Goal: Task Accomplishment & Management: Use online tool/utility

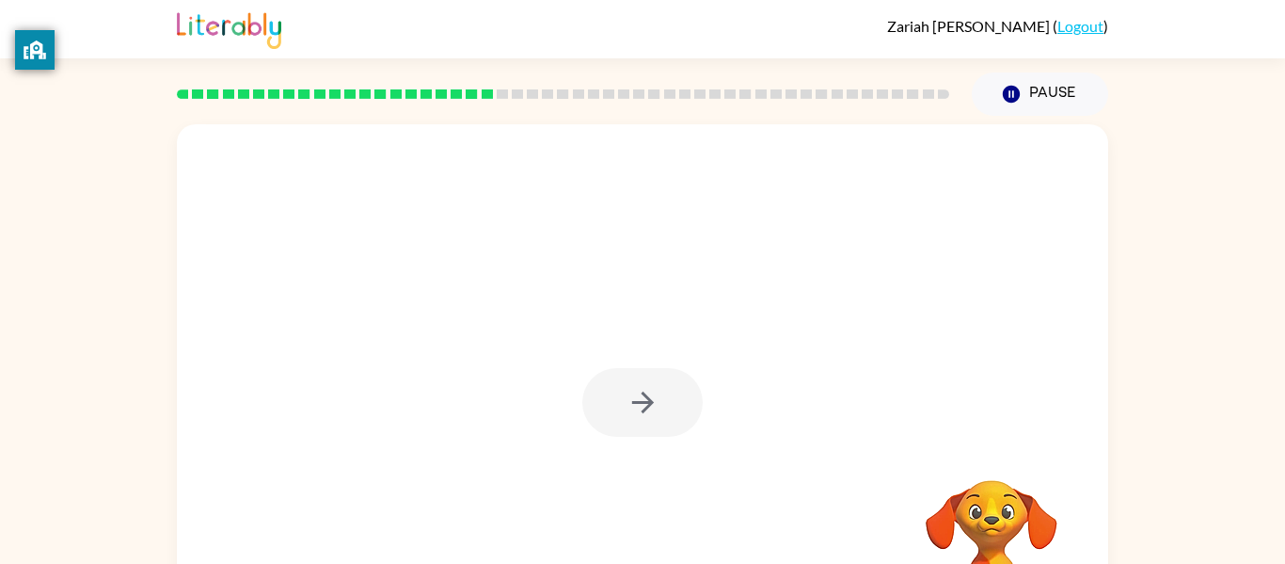
click at [707, 355] on div at bounding box center [643, 392] width 932 height 537
click at [848, 327] on div at bounding box center [643, 392] width 932 height 537
click at [972, 384] on div at bounding box center [643, 392] width 932 height 537
click at [995, 386] on div at bounding box center [643, 392] width 932 height 537
click at [1020, 455] on video "Your browser must support playing .mp4 files to use Literably. Please try using…" at bounding box center [992, 545] width 188 height 188
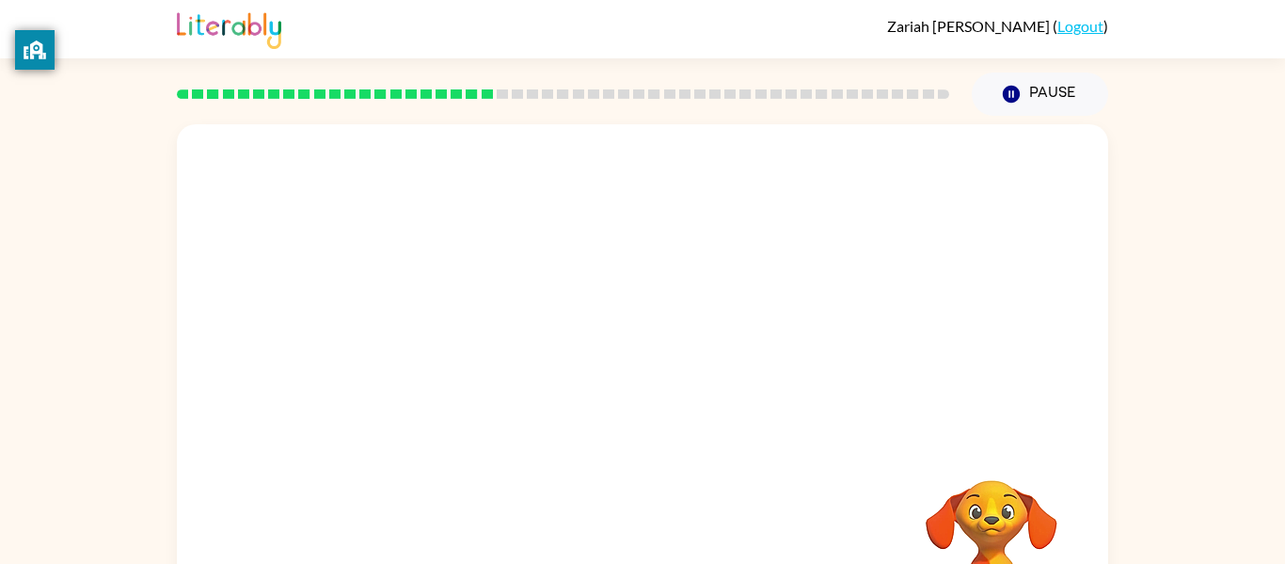
scroll to position [98, 0]
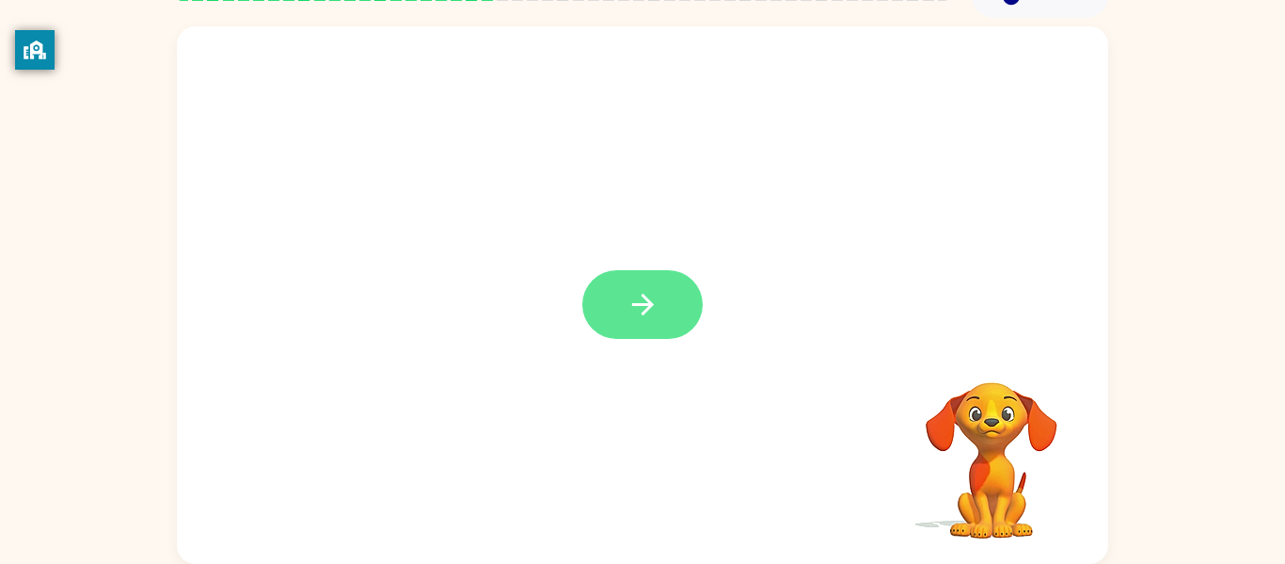
click at [631, 314] on icon "button" at bounding box center [643, 304] width 33 height 33
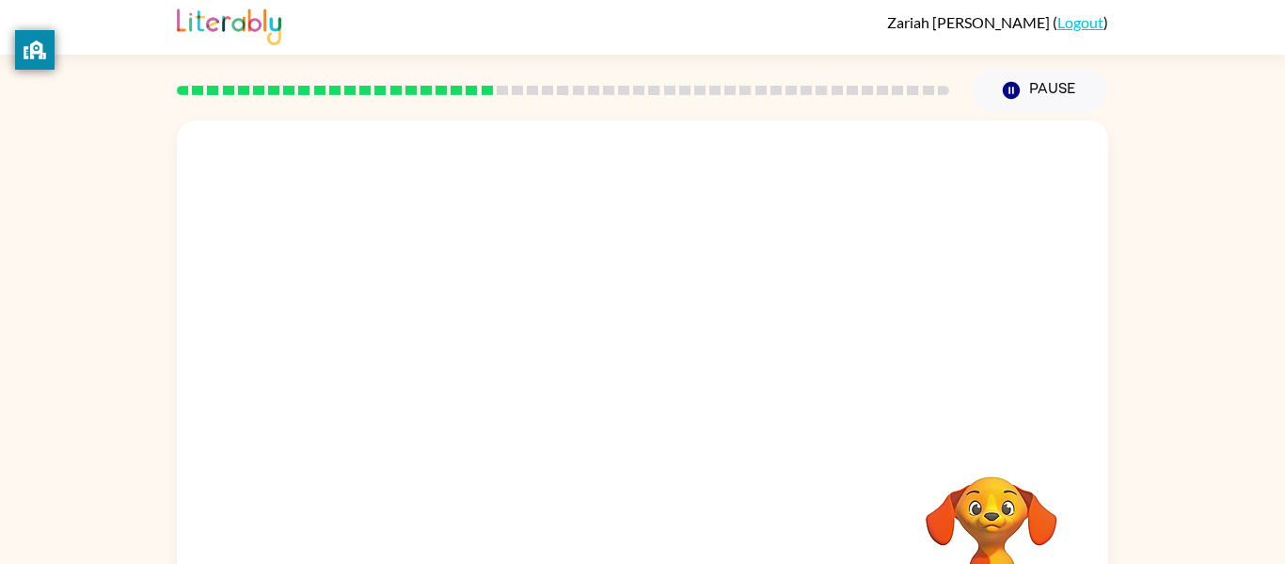
scroll to position [8, 0]
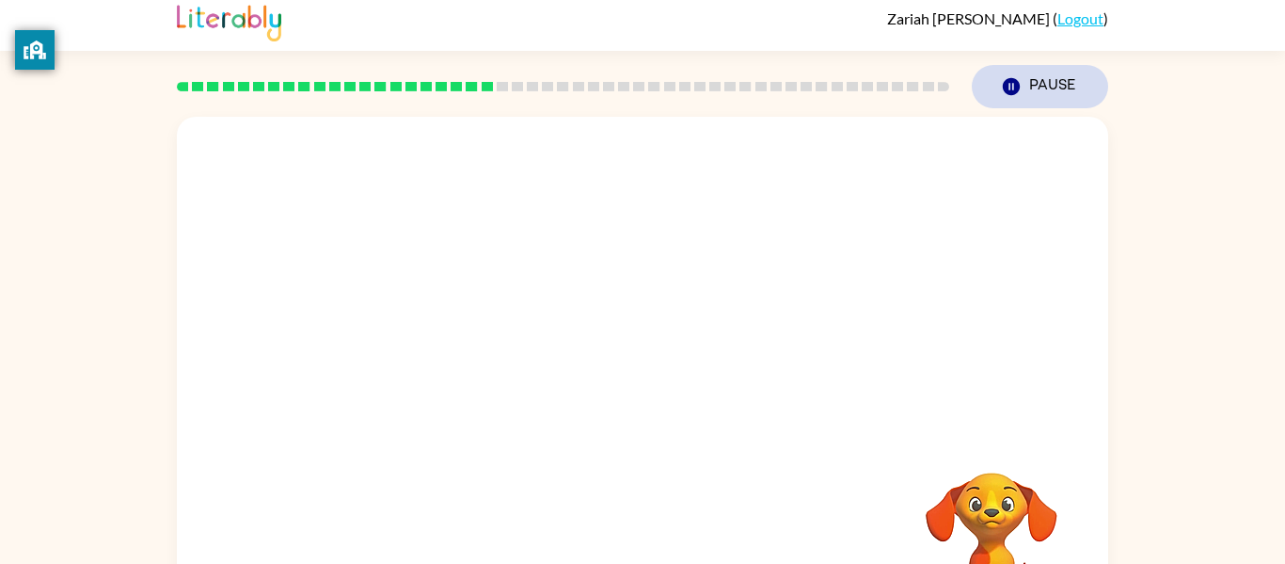
click at [1036, 87] on button "Pause Pause" at bounding box center [1040, 86] width 136 height 43
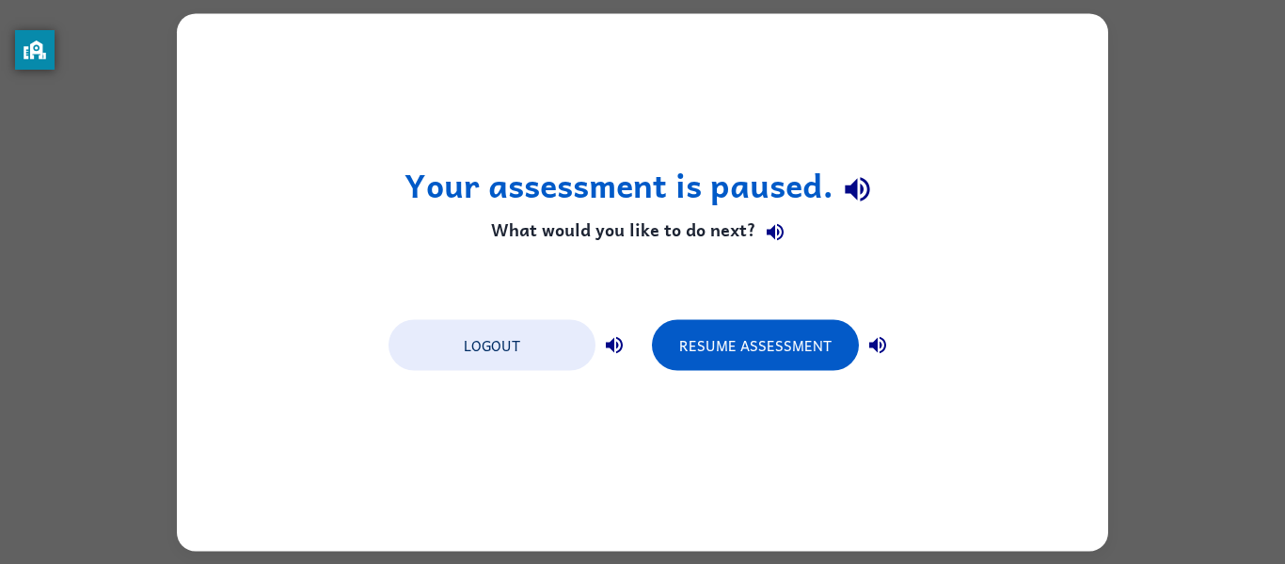
scroll to position [0, 0]
click at [987, 334] on div "Your assessment is paused. What would you like to do next? Logout Resume Assess…" at bounding box center [643, 281] width 932 height 537
click at [483, 353] on button "Logout" at bounding box center [492, 344] width 207 height 51
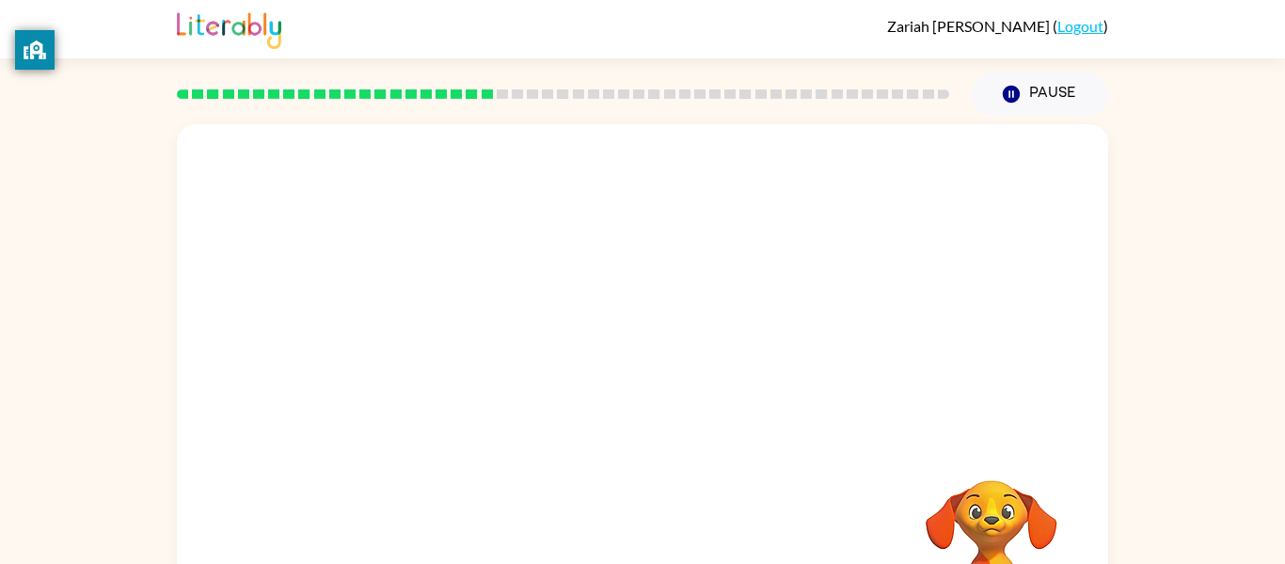
scroll to position [98, 0]
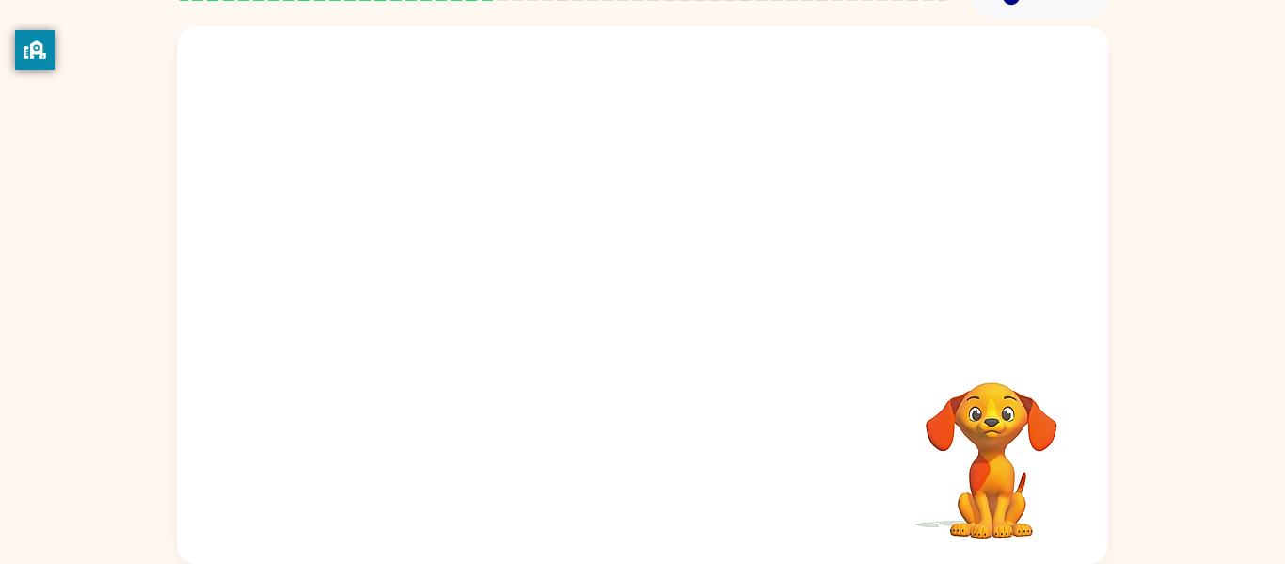
click at [957, 501] on video "Your browser must support playing .mp4 files to use Literably. Please try using…" at bounding box center [992, 447] width 188 height 188
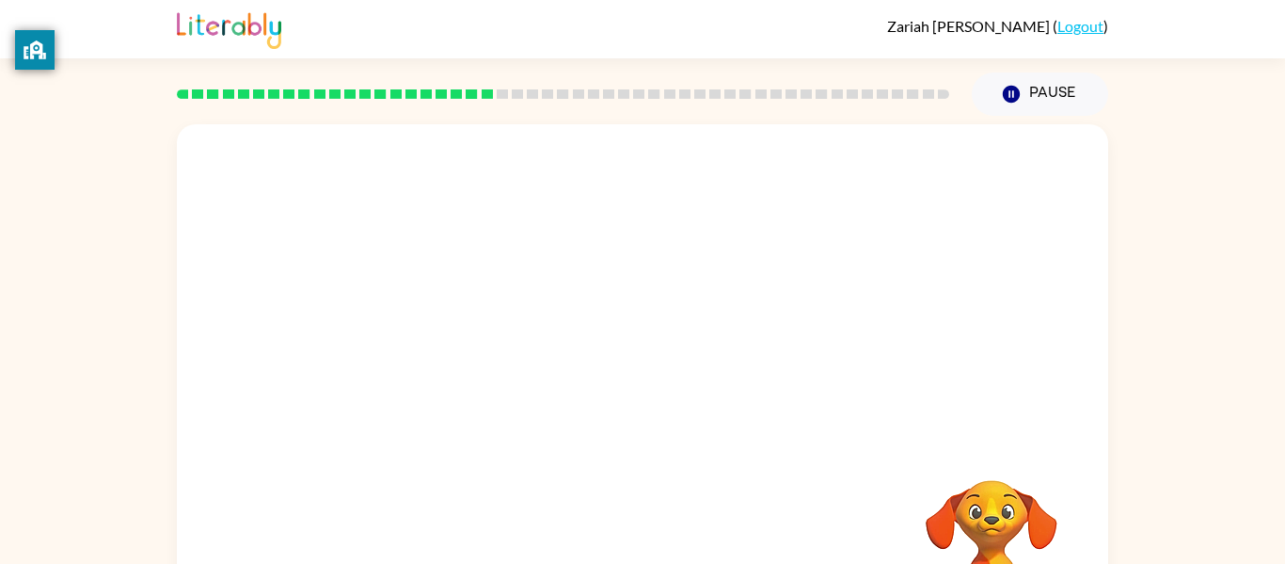
click at [440, 95] on rect at bounding box center [441, 93] width 11 height 9
click at [497, 111] on div at bounding box center [563, 94] width 795 height 66
click at [521, 113] on div at bounding box center [563, 94] width 795 height 66
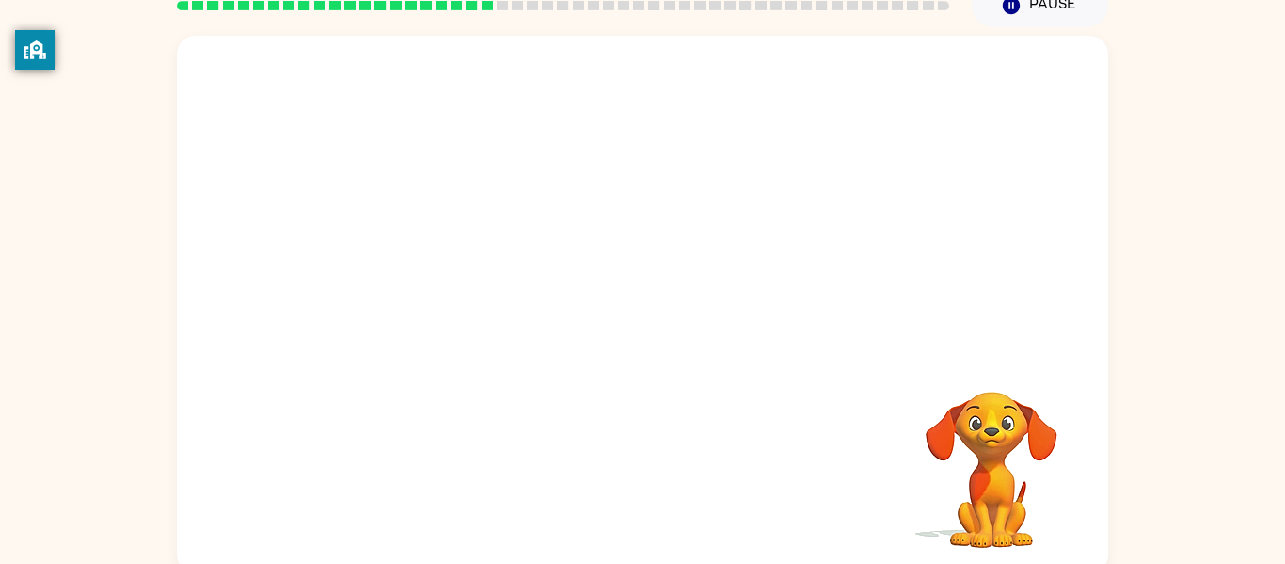
scroll to position [98, 0]
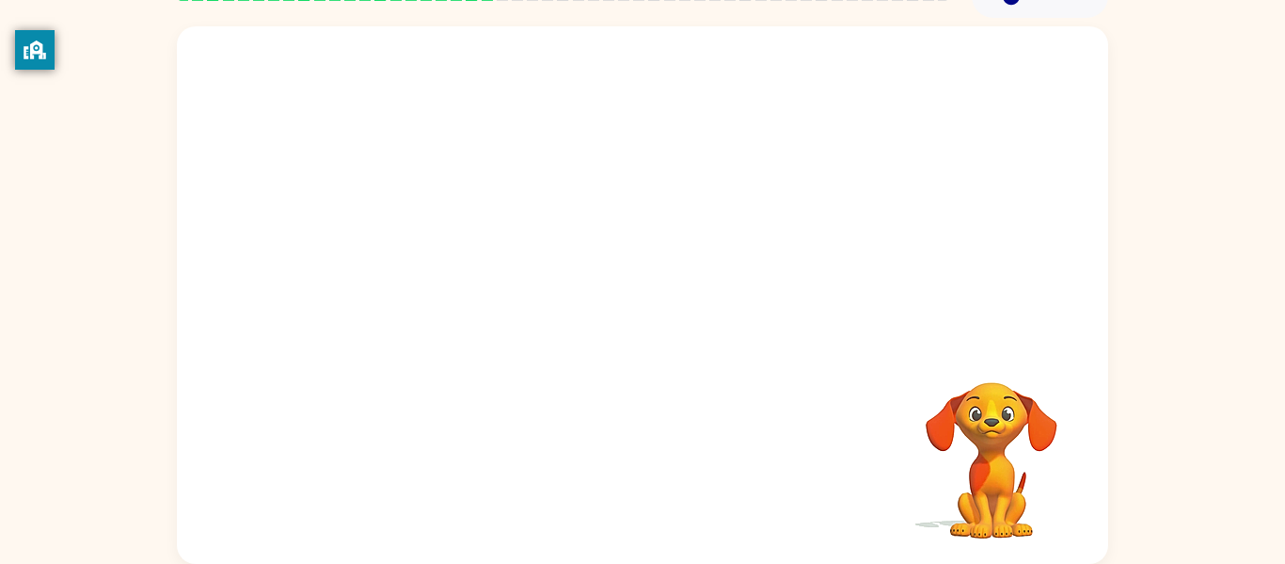
click at [970, 475] on video "Your browser must support playing .mp4 files to use Literably. Please try using…" at bounding box center [992, 447] width 188 height 188
click at [927, 455] on video "Your browser must support playing .mp4 files to use Literably. Please try using…" at bounding box center [992, 447] width 188 height 188
click at [993, 424] on video "Your browser must support playing .mp4 files to use Literably. Please try using…" at bounding box center [992, 447] width 188 height 188
click at [991, 358] on video "Your browser must support playing .mp4 files to use Literably. Please try using…" at bounding box center [992, 447] width 188 height 188
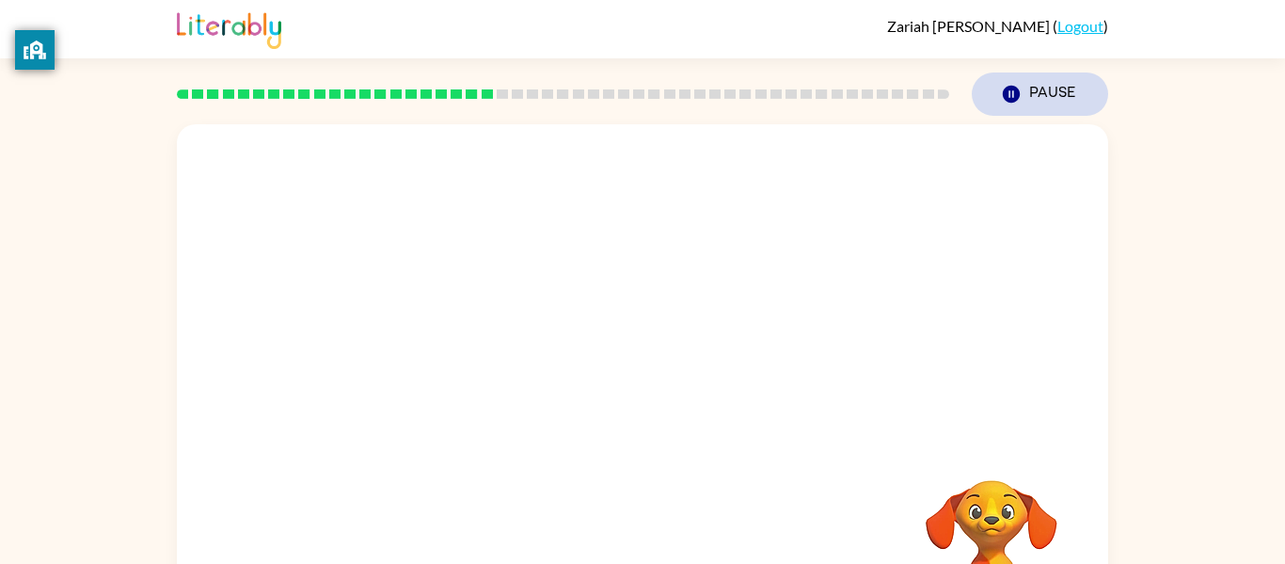
click at [1015, 91] on icon "button" at bounding box center [1011, 94] width 17 height 17
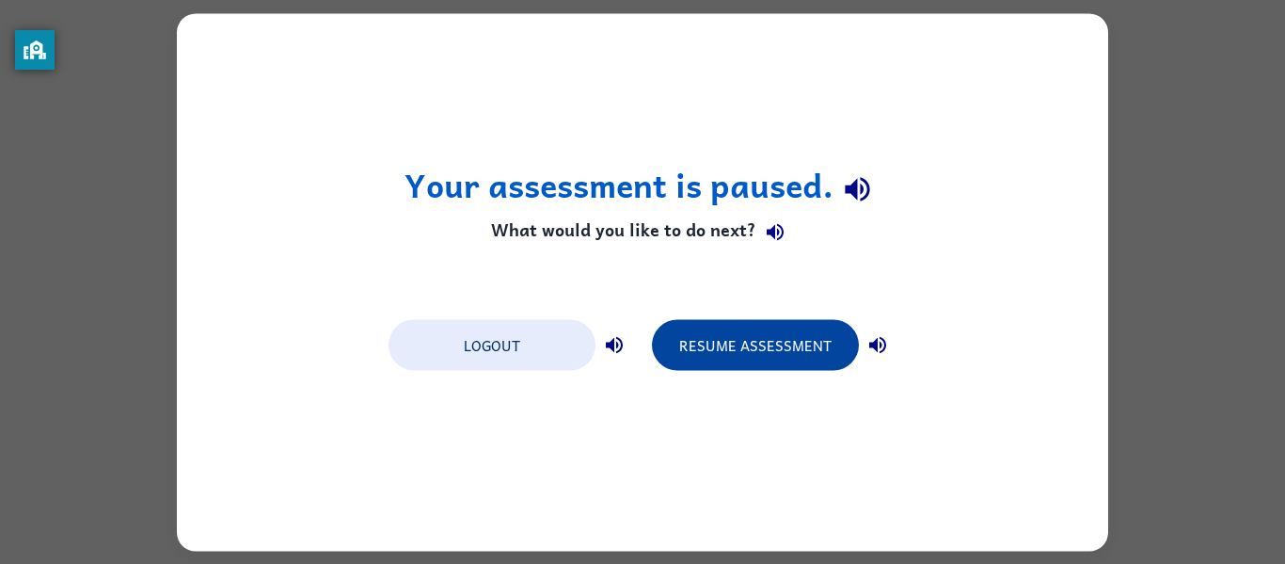
click at [739, 350] on button "Resume Assessment" at bounding box center [755, 344] width 207 height 51
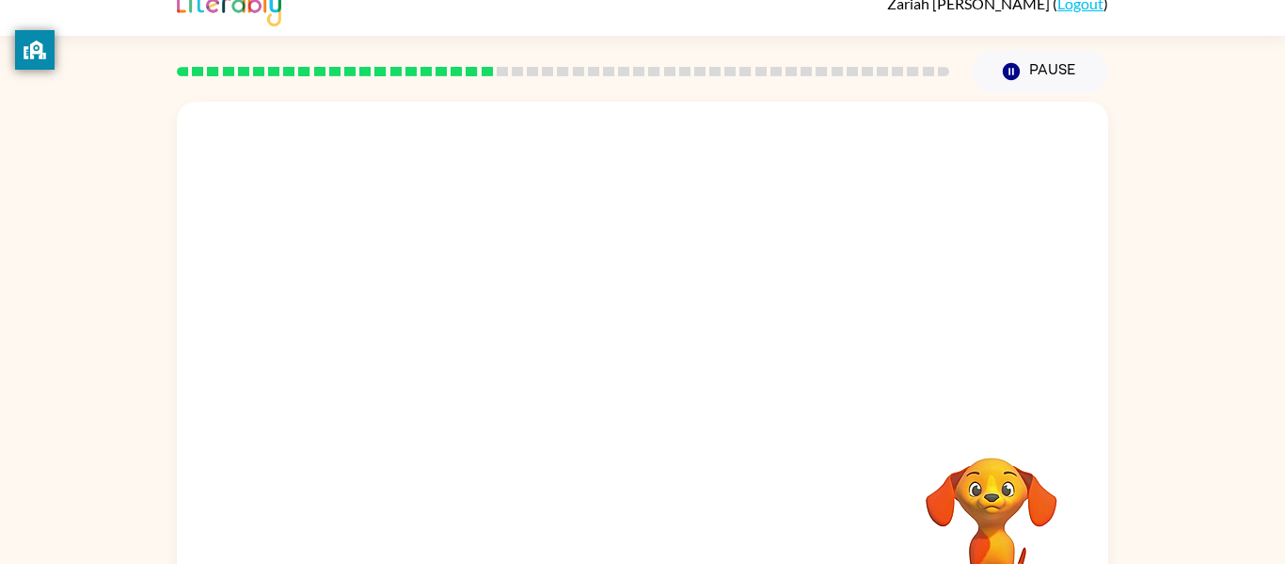
scroll to position [25, 0]
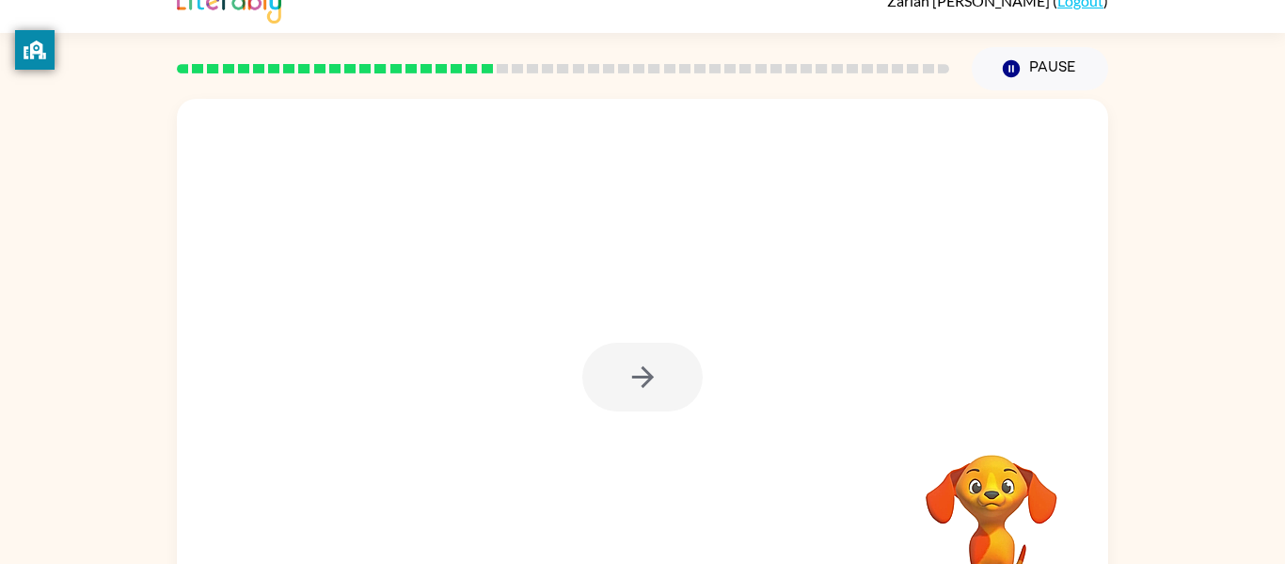
click at [625, 369] on div at bounding box center [643, 377] width 120 height 69
click at [654, 388] on div at bounding box center [643, 377] width 120 height 69
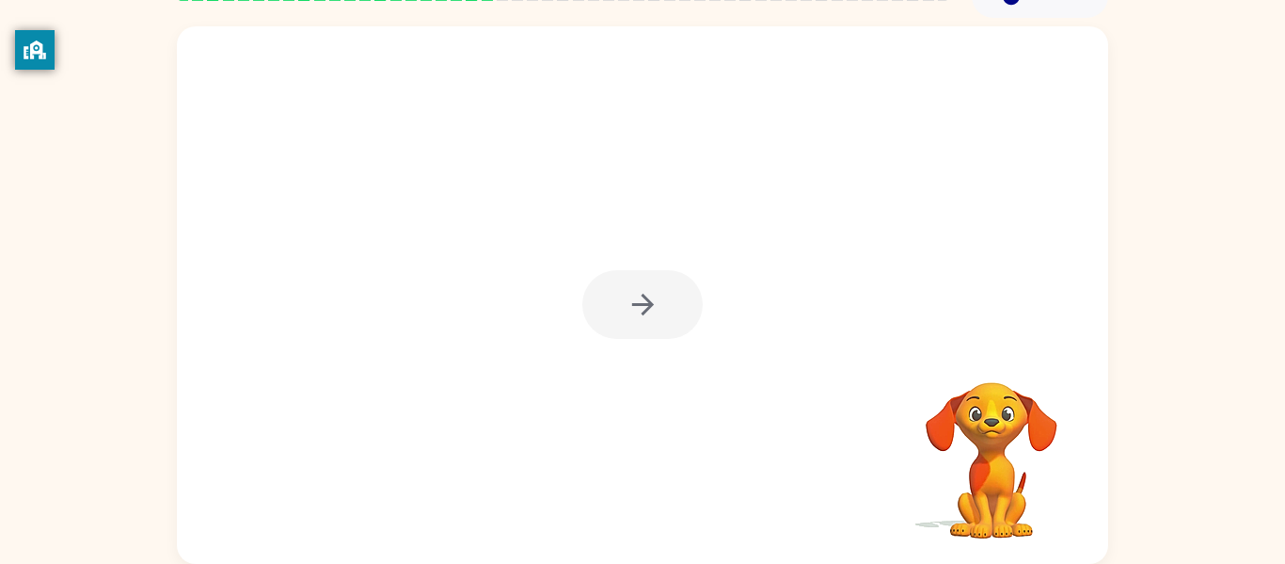
scroll to position [96, 0]
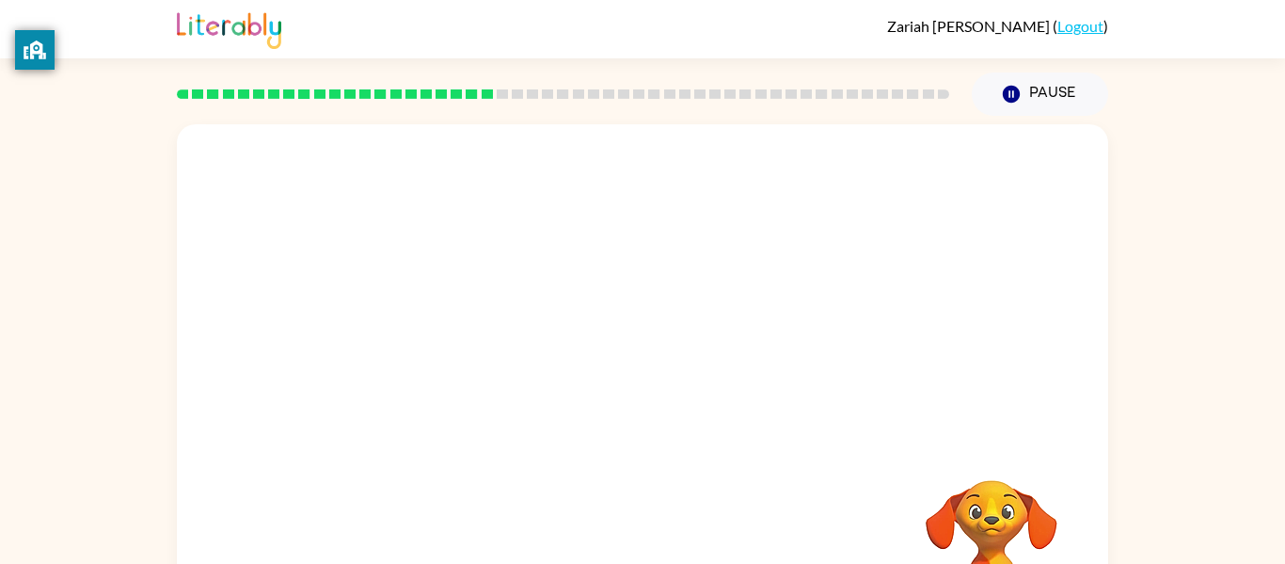
click at [384, 101] on div at bounding box center [563, 94] width 795 height 66
click at [391, 79] on div at bounding box center [563, 94] width 795 height 66
click at [387, 86] on div at bounding box center [563, 94] width 795 height 66
click at [404, 103] on div at bounding box center [563, 94] width 795 height 66
click at [417, 100] on div at bounding box center [563, 94] width 795 height 66
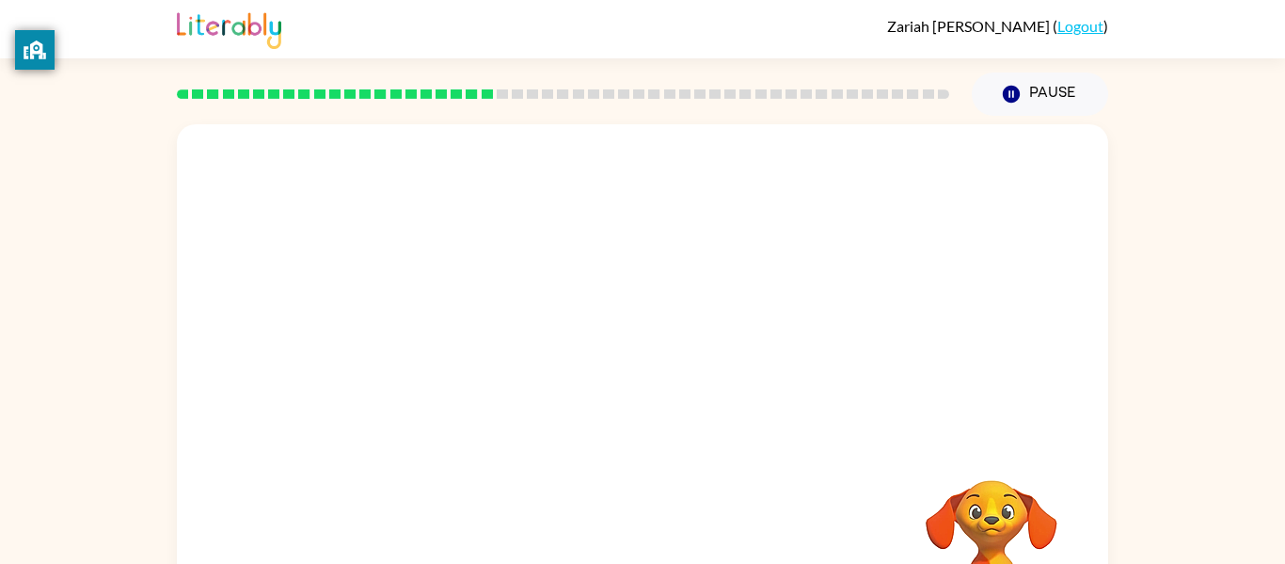
click at [424, 96] on rect at bounding box center [426, 93] width 11 height 9
click at [441, 104] on div at bounding box center [563, 94] width 795 height 66
click at [466, 123] on div at bounding box center [563, 94] width 795 height 66
click at [1033, 89] on button "Pause Pause" at bounding box center [1040, 93] width 136 height 43
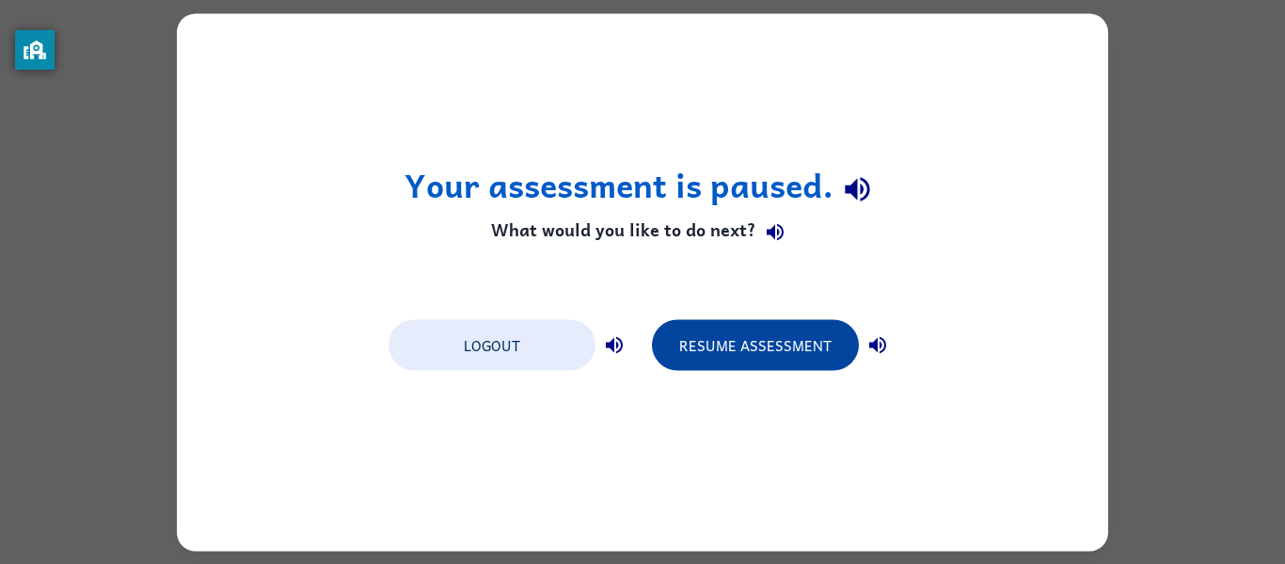
click at [790, 343] on button "Resume Assessment" at bounding box center [755, 344] width 207 height 51
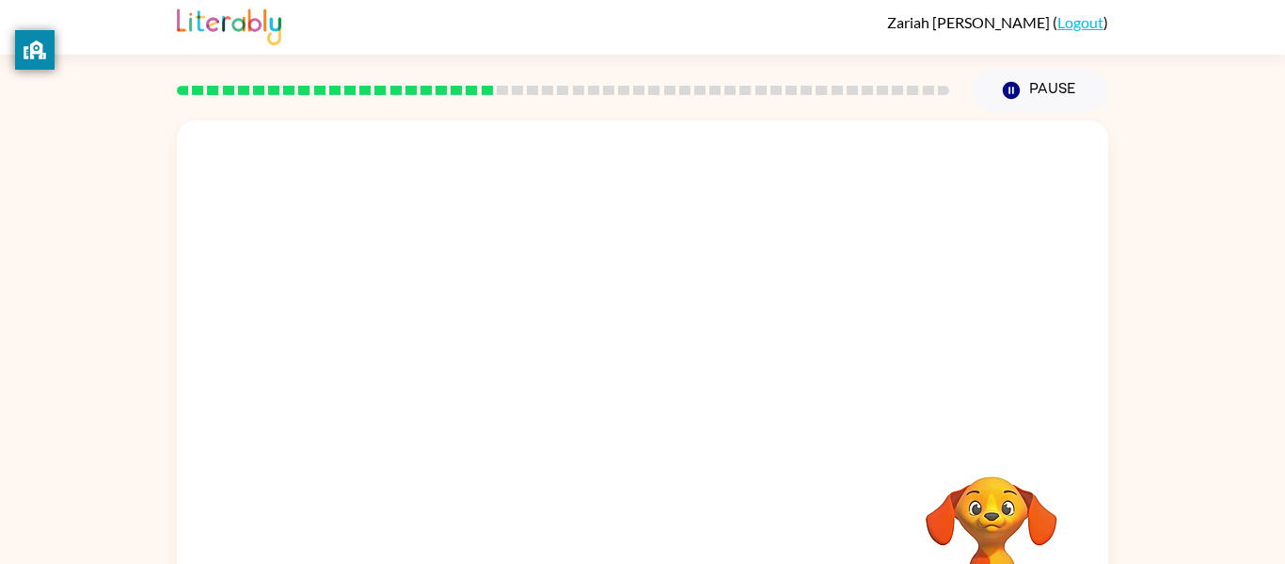
scroll to position [98, 0]
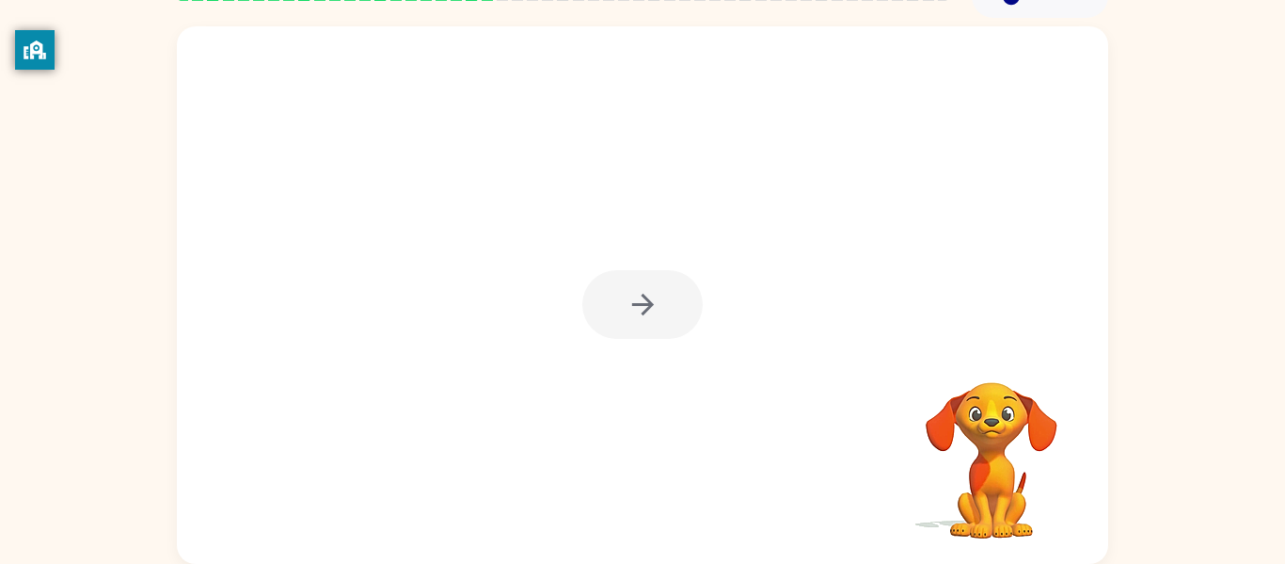
click at [634, 306] on div at bounding box center [643, 304] width 120 height 69
click at [617, 295] on button "button" at bounding box center [643, 304] width 120 height 69
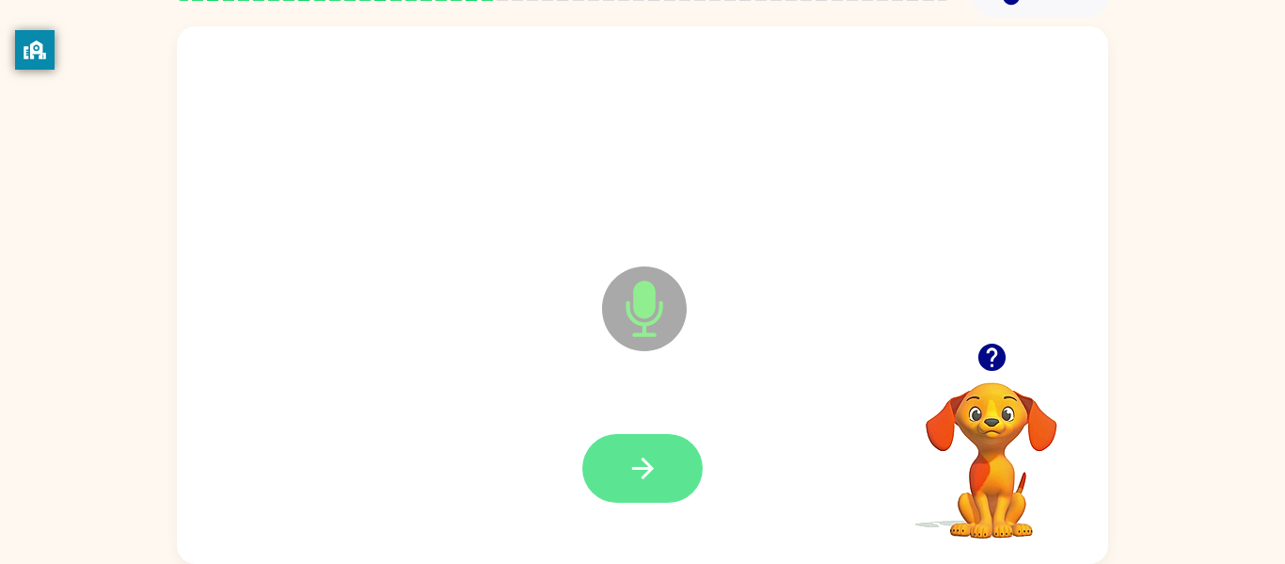
click at [640, 486] on button "button" at bounding box center [643, 468] width 120 height 69
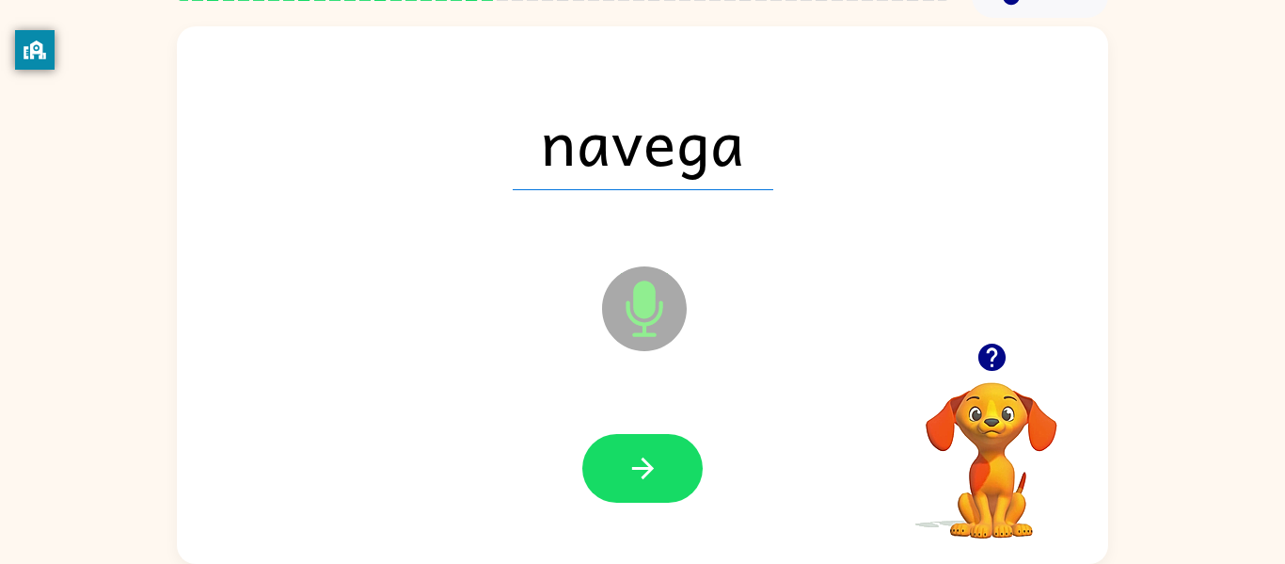
click at [1091, 98] on div "navega Microphone The Microphone is here when it is your turn to talk" at bounding box center [643, 294] width 932 height 537
click at [648, 476] on icon "button" at bounding box center [643, 468] width 33 height 33
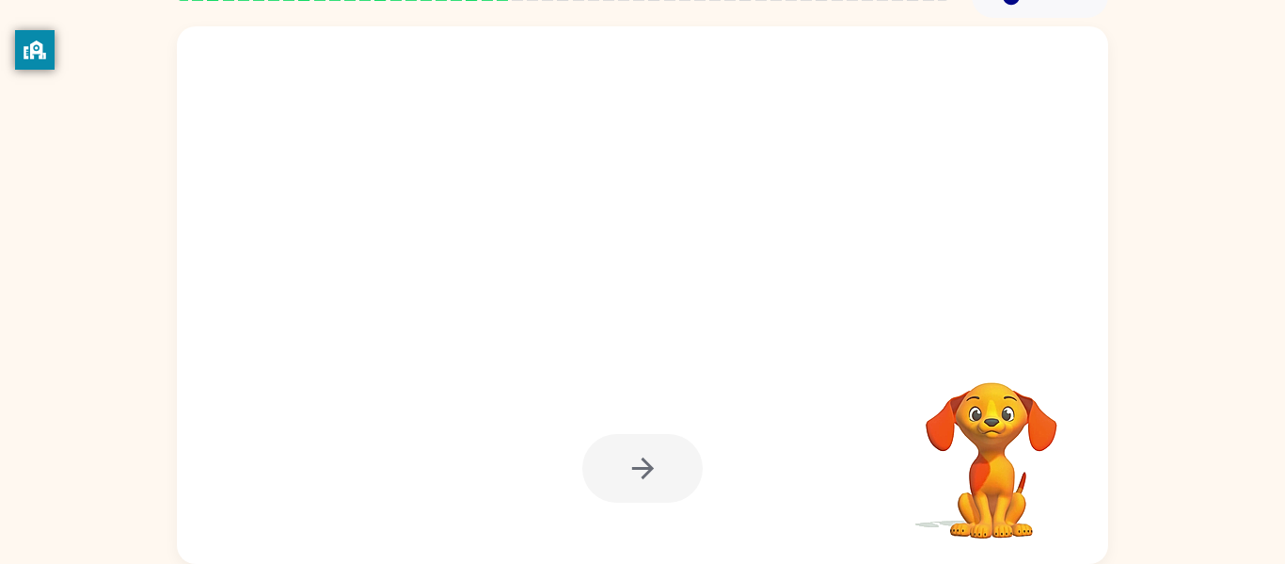
click at [644, 509] on div at bounding box center [643, 468] width 894 height 154
click at [621, 483] on div at bounding box center [643, 468] width 120 height 69
click at [630, 471] on div at bounding box center [643, 468] width 120 height 69
click at [621, 482] on div at bounding box center [643, 468] width 120 height 69
click at [986, 452] on video "Your browser must support playing .mp4 files to use Literably. Please try using…" at bounding box center [992, 447] width 188 height 188
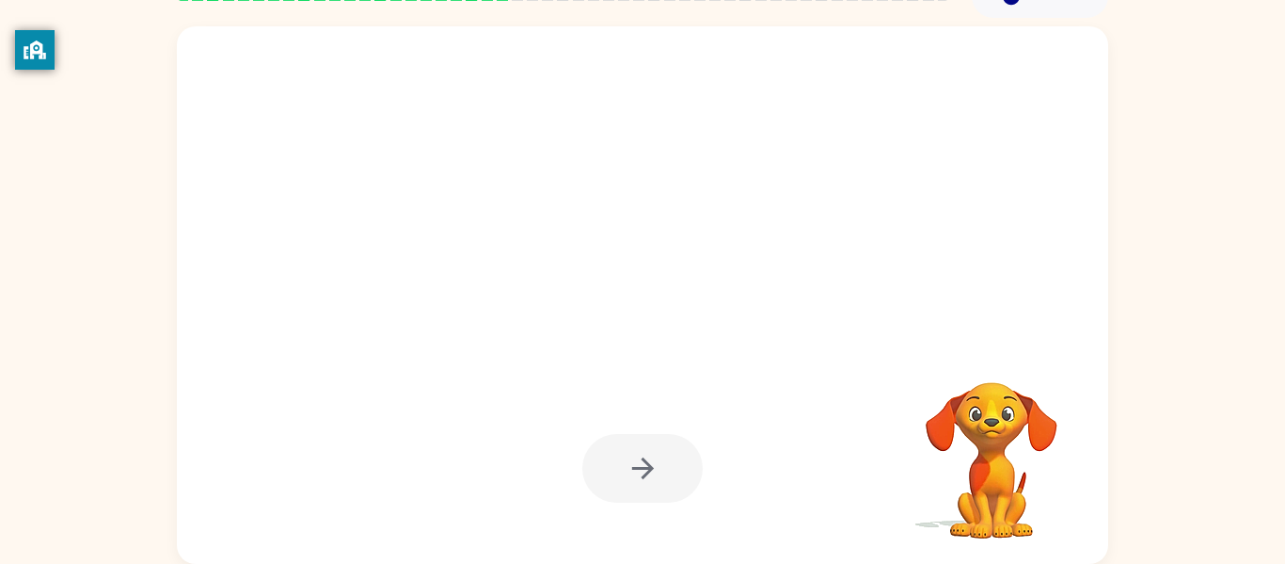
scroll to position [90, 0]
